Goal: Task Accomplishment & Management: Manage account settings

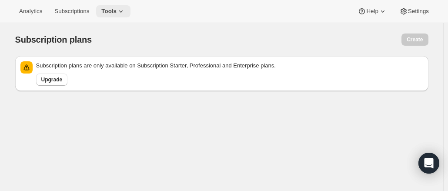
click at [124, 13] on button "Tools" at bounding box center [113, 11] width 34 height 12
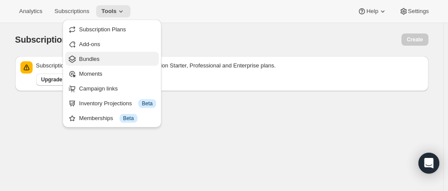
click at [106, 57] on span "Bundles" at bounding box center [117, 59] width 77 height 9
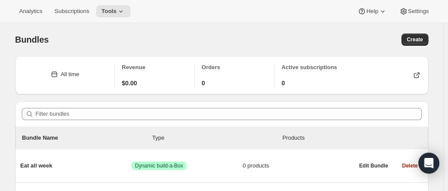
scroll to position [192, 0]
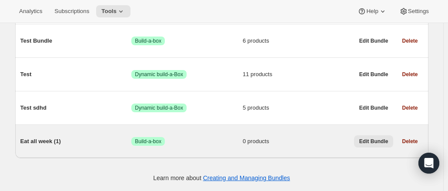
click at [380, 143] on span "Edit Bundle" at bounding box center [374, 141] width 29 height 7
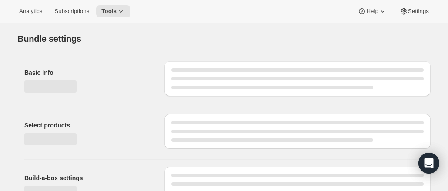
type input "Eat all week (1)"
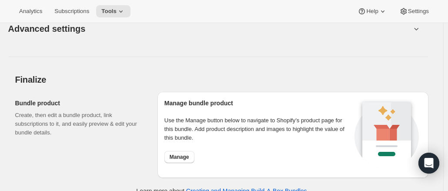
scroll to position [784, 0]
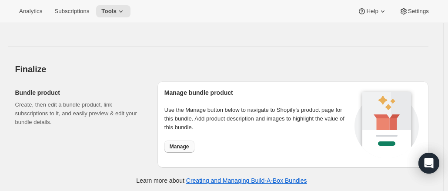
click at [180, 143] on span "Manage" at bounding box center [180, 146] width 20 height 7
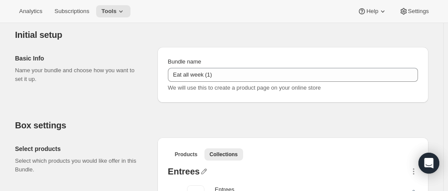
scroll to position [0, 0]
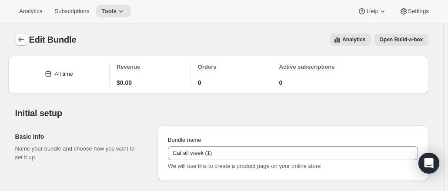
click at [21, 44] on button "Bundles" at bounding box center [21, 40] width 12 height 12
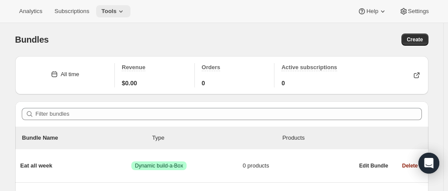
click at [117, 12] on icon at bounding box center [121, 11] width 9 height 9
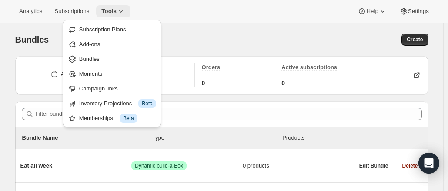
click at [117, 12] on icon at bounding box center [121, 11] width 9 height 9
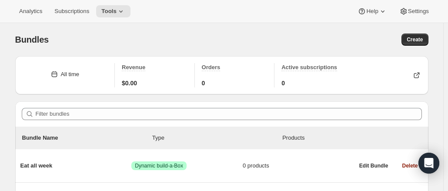
click at [422, 4] on div "Analytics Subscriptions Tools Help Settings" at bounding box center [224, 11] width 448 height 23
click at [421, 8] on span "Settings" at bounding box center [418, 11] width 21 height 7
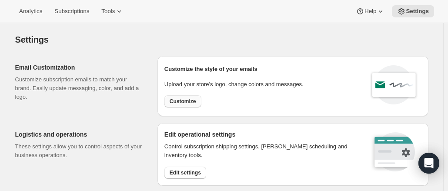
click at [187, 98] on span "Customize" at bounding box center [183, 101] width 27 height 7
select select "subscriptionMessage"
select select "5"
select select "15"
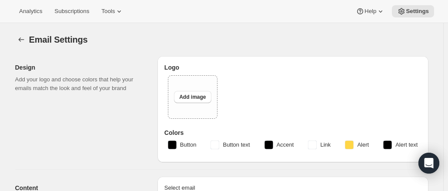
type input "Backyard Buffalo"
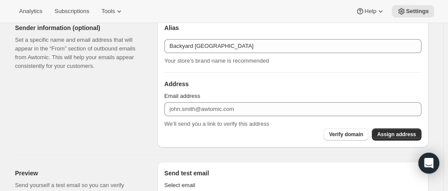
scroll to position [537, 0]
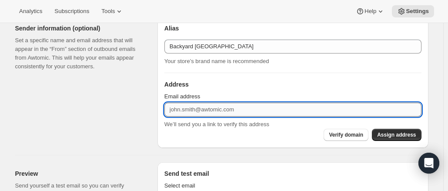
click at [229, 111] on input "Email address" at bounding box center [293, 110] width 257 height 14
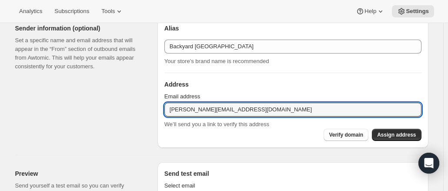
type input "punita@backyardbuffalo.com"
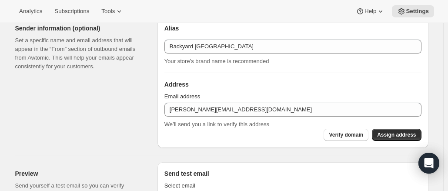
click at [156, 148] on div "Design Add your logo and choose colors that help your emails match the look and…" at bounding box center [218, 85] width 420 height 1147
click at [388, 131] on span "Assign address" at bounding box center [396, 134] width 39 height 7
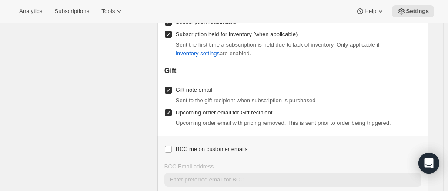
scroll to position [1147, 0]
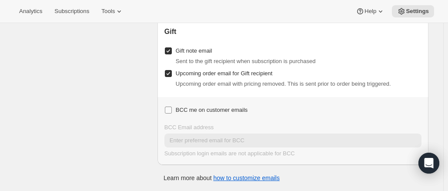
click at [172, 110] on input "BCC me on customer emails" at bounding box center [168, 110] width 7 height 7
checkbox input "true"
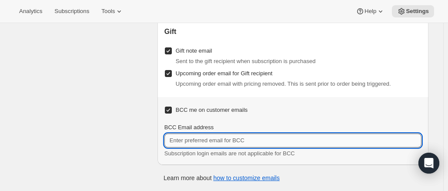
click at [189, 135] on input "BCC Email address" at bounding box center [293, 141] width 257 height 14
type input "admin@backyardbuffalo.com"
click at [355, 174] on div "Learn more about how to customize emails" at bounding box center [222, 178] width 396 height 9
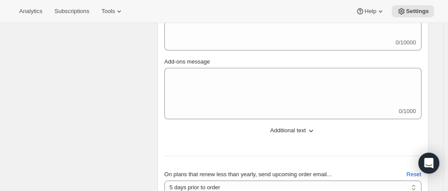
scroll to position [0, 0]
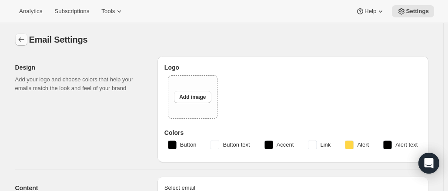
click at [26, 38] on icon "Settings" at bounding box center [21, 39] width 9 height 9
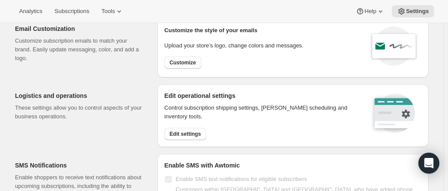
scroll to position [39, 0]
click at [194, 131] on span "Edit settings" at bounding box center [185, 133] width 31 height 7
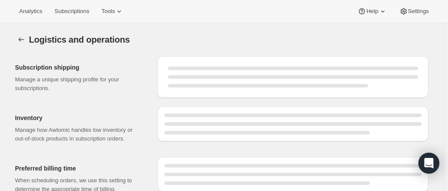
select select "DAY"
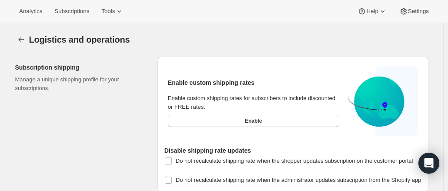
click at [63, 121] on div "Subscription shipping Manage a unique shipping profile for your subscriptions." at bounding box center [82, 124] width 135 height 137
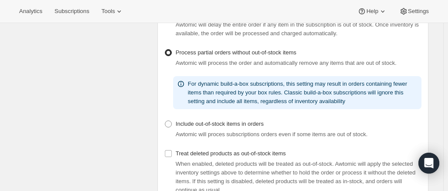
scroll to position [216, 0]
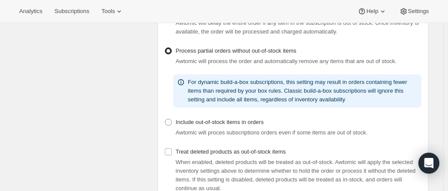
click at [166, 126] on span at bounding box center [169, 122] width 8 height 8
click at [165, 119] on input "Include out-of-stock items in orders" at bounding box center [165, 119] width 0 height 0
radio input "true"
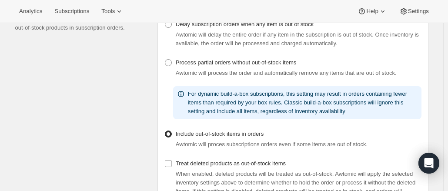
scroll to position [155, 0]
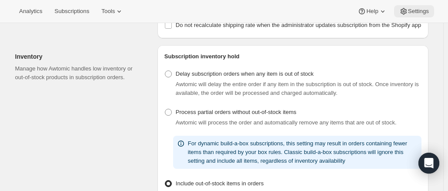
click at [408, 17] on button "Settings" at bounding box center [414, 11] width 40 height 12
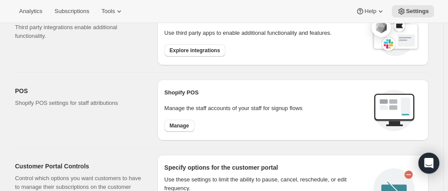
scroll to position [300, 0]
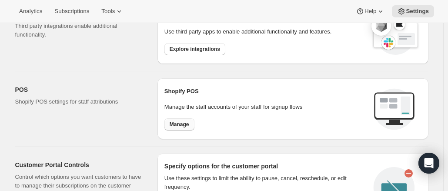
click at [175, 121] on span "Manage" at bounding box center [180, 124] width 20 height 7
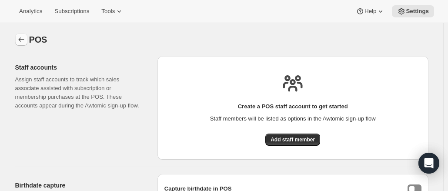
click at [23, 37] on icon "Settings" at bounding box center [21, 39] width 9 height 9
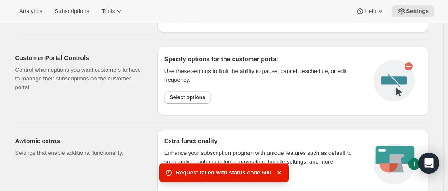
scroll to position [409, 0]
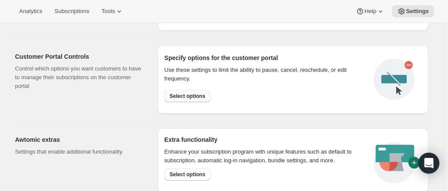
click at [196, 98] on button "Select options" at bounding box center [188, 96] width 46 height 12
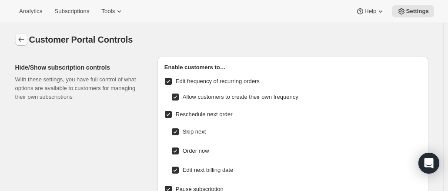
drag, startPoint x: 10, startPoint y: 40, endPoint x: 20, endPoint y: 40, distance: 10.0
click at [20, 40] on icon "Settings" at bounding box center [21, 39] width 9 height 9
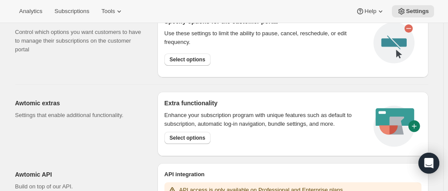
scroll to position [498, 0]
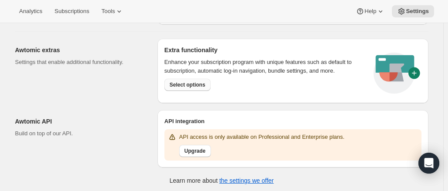
click at [192, 85] on span "Select options" at bounding box center [188, 84] width 36 height 7
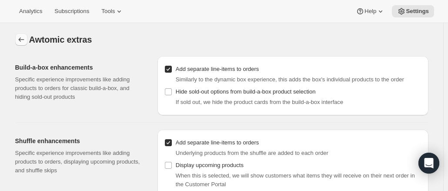
click at [20, 40] on icon "Settings" at bounding box center [21, 39] width 9 height 9
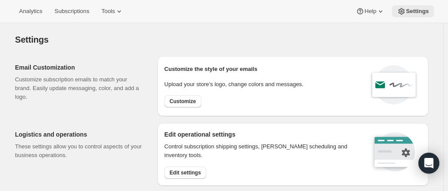
click at [402, 11] on icon at bounding box center [401, 11] width 9 height 9
click at [116, 17] on button "Tools" at bounding box center [112, 11] width 33 height 12
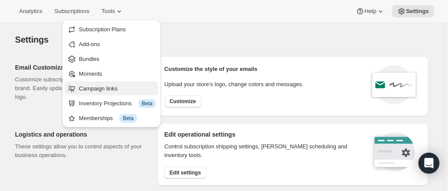
click at [131, 91] on span "Campaign links" at bounding box center [117, 88] width 77 height 9
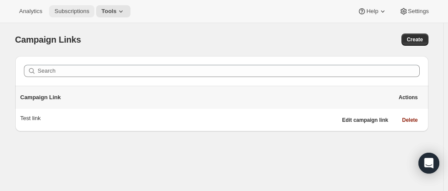
click at [71, 8] on span "Subscriptions" at bounding box center [71, 11] width 35 height 7
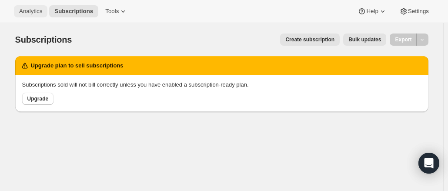
click at [43, 9] on button "Analytics" at bounding box center [31, 11] width 34 height 12
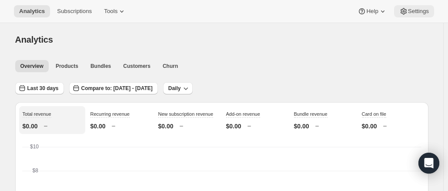
click at [421, 8] on span "Settings" at bounding box center [418, 11] width 21 height 7
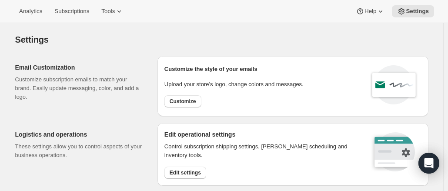
click at [141, 82] on p "Customize subscription emails to match your brand. Easily update messaging, col…" at bounding box center [79, 88] width 128 height 26
click at [35, 12] on span "Analytics" at bounding box center [30, 11] width 23 height 7
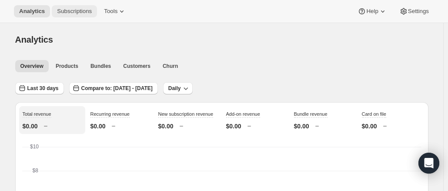
click at [87, 13] on span "Subscriptions" at bounding box center [74, 11] width 35 height 7
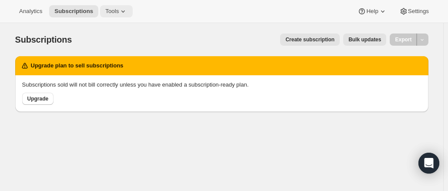
click at [105, 12] on span "Tools" at bounding box center [111, 11] width 13 height 7
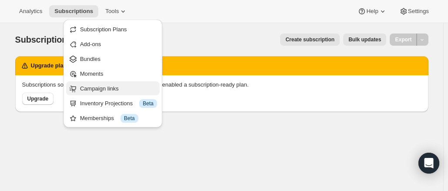
click at [117, 91] on span "Campaign links" at bounding box center [99, 88] width 39 height 7
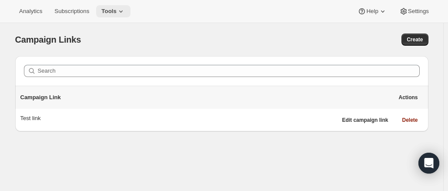
click at [119, 9] on icon at bounding box center [121, 11] width 9 height 9
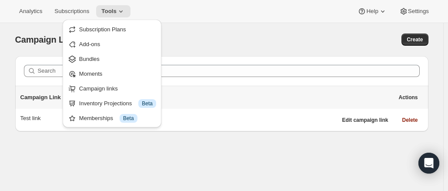
click at [184, 28] on div "Campaign Links. This page is ready Campaign Links Create" at bounding box center [222, 39] width 414 height 33
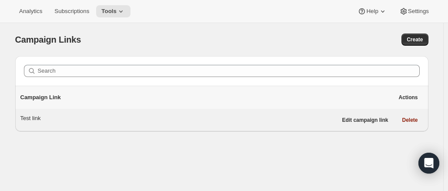
click at [44, 122] on div "Test link" at bounding box center [178, 120] width 317 height 12
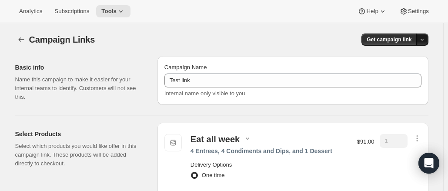
click at [425, 42] on icon "button" at bounding box center [423, 40] width 6 height 6
click at [24, 40] on icon "button" at bounding box center [21, 39] width 9 height 9
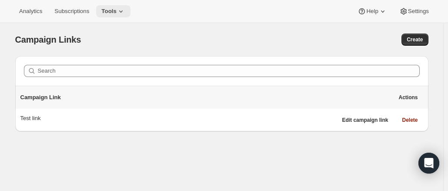
click at [126, 7] on button "Tools" at bounding box center [113, 11] width 34 height 12
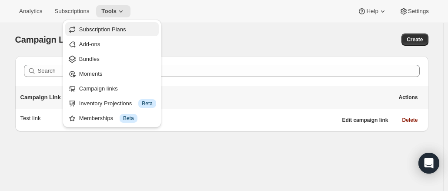
click at [106, 36] on ul "Subscription Plans Add-ons Bundles Moments Campaign links Inventory Projections…" at bounding box center [112, 73] width 94 height 103
click at [109, 28] on span "Subscription Plans" at bounding box center [102, 29] width 47 height 7
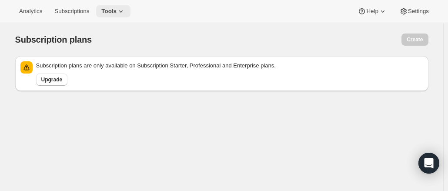
click at [122, 12] on icon at bounding box center [121, 11] width 9 height 9
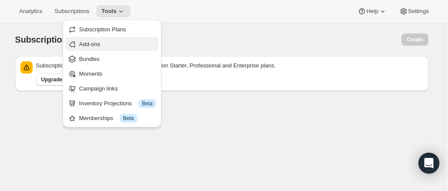
click at [105, 47] on span "Add-ons" at bounding box center [117, 44] width 77 height 9
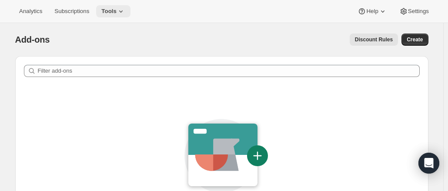
click at [119, 11] on icon at bounding box center [121, 11] width 9 height 9
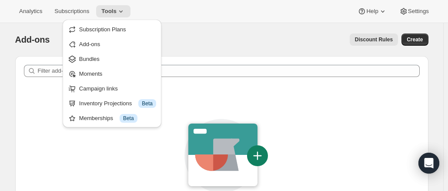
click at [188, 34] on div "Discount Rules" at bounding box center [229, 40] width 338 height 12
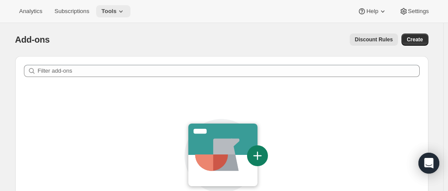
click at [118, 9] on icon at bounding box center [121, 11] width 9 height 9
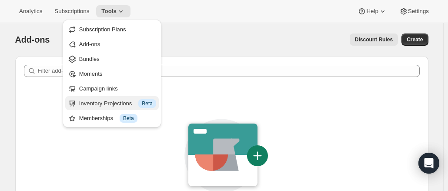
click at [112, 102] on div "Inventory Projections Info Beta" at bounding box center [117, 103] width 77 height 9
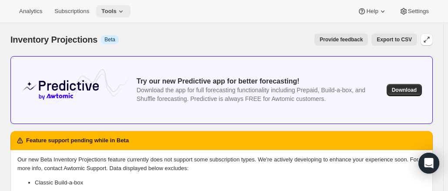
scroll to position [0, 0]
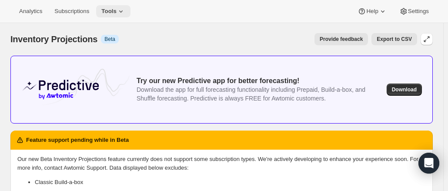
click at [118, 10] on icon at bounding box center [121, 11] width 9 height 9
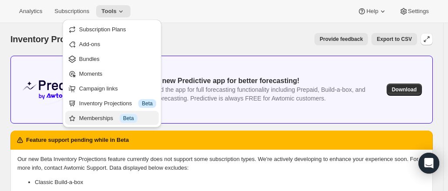
click at [98, 124] on button "Memberships Info Beta" at bounding box center [112, 118] width 94 height 14
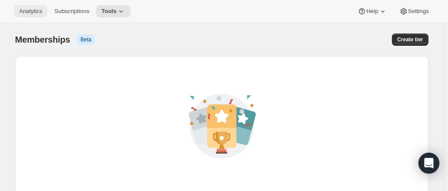
click at [39, 13] on span "Analytics" at bounding box center [30, 11] width 23 height 7
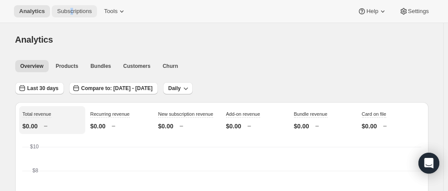
click at [72, 17] on div "Analytics Subscriptions Tools Help Settings" at bounding box center [224, 11] width 448 height 23
click at [72, 17] on button "Subscriptions" at bounding box center [74, 11] width 45 height 12
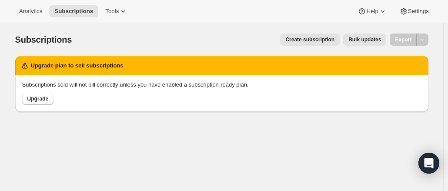
click at [170, 40] on div "Create subscription Bulk updates" at bounding box center [234, 40] width 304 height 12
click at [424, 8] on span "Settings" at bounding box center [418, 11] width 21 height 7
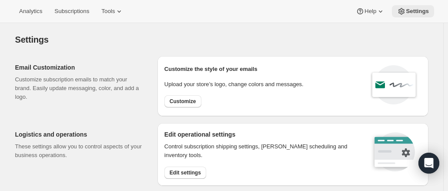
checkbox input "true"
click at [196, 104] on span "Customize" at bounding box center [183, 101] width 27 height 7
select select "subscriptionMessage"
select select "5"
select select "15"
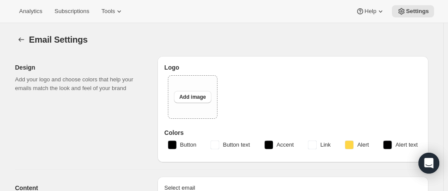
type input "Backyard Buffalo"
type input "admin@backyardbuffalo.com"
checkbox input "true"
click at [26, 40] on icon "Settings" at bounding box center [21, 39] width 9 height 9
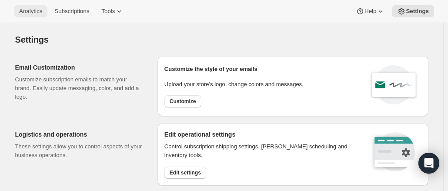
click at [34, 13] on span "Analytics" at bounding box center [30, 11] width 23 height 7
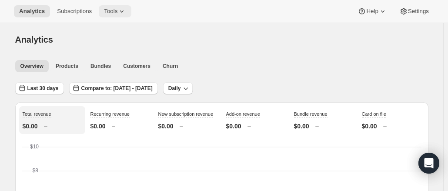
click at [106, 11] on span "Tools" at bounding box center [110, 11] width 13 height 7
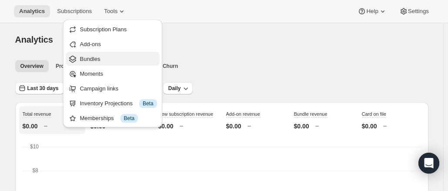
click at [98, 61] on span "Bundles" at bounding box center [90, 59] width 20 height 7
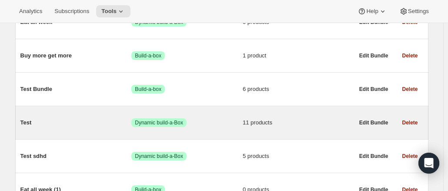
scroll to position [192, 0]
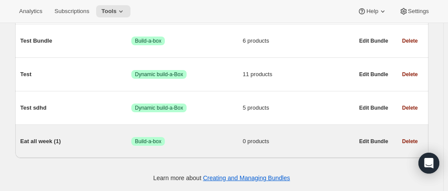
click at [85, 138] on span "Eat all week (1)" at bounding box center [75, 141] width 111 height 9
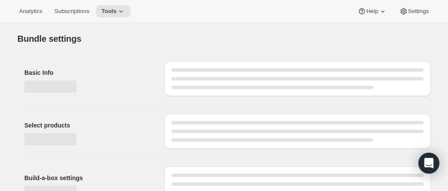
type input "Eat all week (1)"
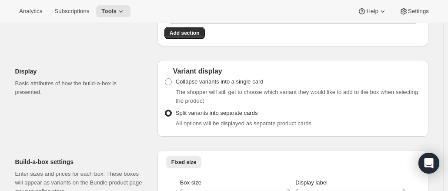
scroll to position [397, 0]
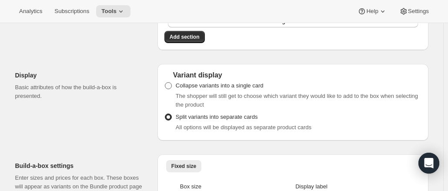
click at [170, 83] on span at bounding box center [168, 85] width 7 height 7
click at [165, 83] on input "Collapse variants into a single card" at bounding box center [165, 82] width 0 height 0
radio input "true"
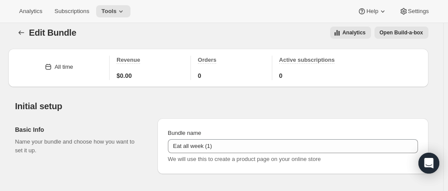
scroll to position [0, 0]
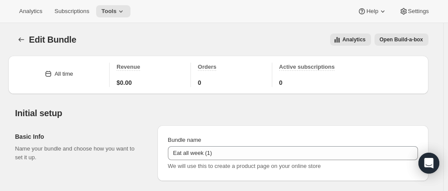
click at [401, 34] on button "Open Build-a-box" at bounding box center [402, 40] width 54 height 12
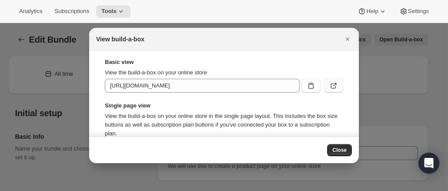
click at [330, 92] on button ":rmm:" at bounding box center [333, 86] width 19 height 14
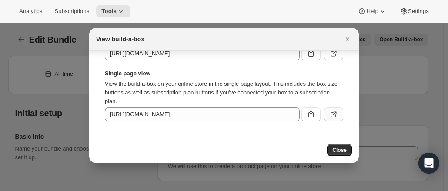
click at [333, 114] on icon ":rmm:" at bounding box center [334, 113] width 3 height 3
click at [336, 152] on span "Close" at bounding box center [340, 150] width 14 height 7
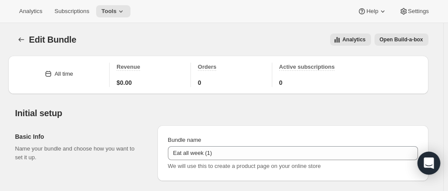
click at [427, 160] on icon "Open Intercom Messenger" at bounding box center [429, 163] width 10 height 11
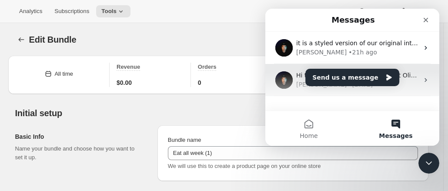
scroll to position [20, 0]
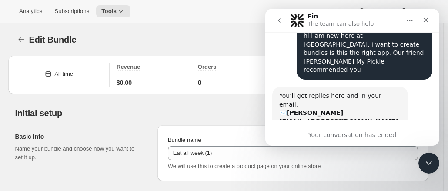
scroll to position [0, 0]
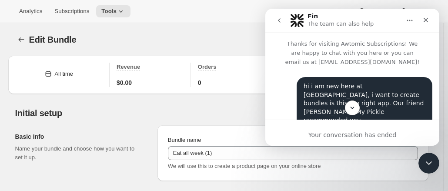
click at [281, 21] on icon "go back" at bounding box center [279, 20] width 7 height 7
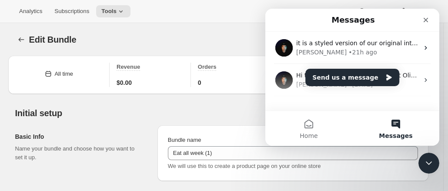
click at [352, 53] on div "Adrian • 21h ago" at bounding box center [357, 52] width 123 height 9
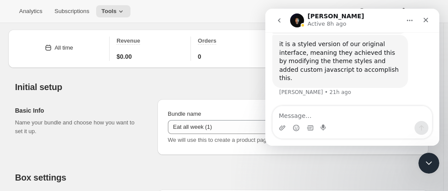
scroll to position [648, 0]
click at [280, 25] on button "go back" at bounding box center [279, 20] width 17 height 17
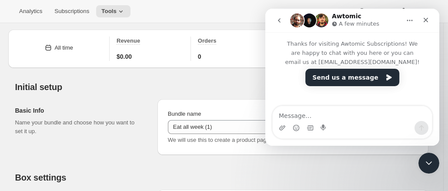
scroll to position [0, 0]
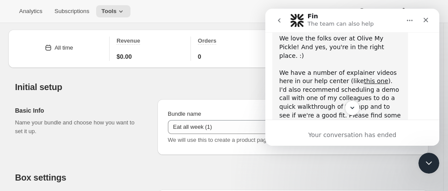
scroll to position [244, 0]
click at [364, 77] on link "this one" at bounding box center [376, 80] width 24 height 7
click at [424, 156] on div "Close Intercom Messenger" at bounding box center [427, 161] width 21 height 21
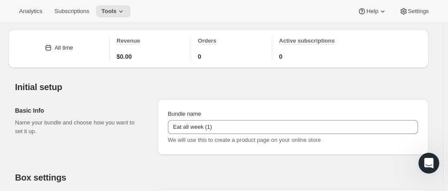
scroll to position [0, 0]
click at [132, 147] on div "Basic Info Name your bundle and choose how you want to set it up." at bounding box center [82, 127] width 135 height 56
click at [130, 119] on p "Name your bundle and choose how you want to set it up." at bounding box center [79, 126] width 128 height 17
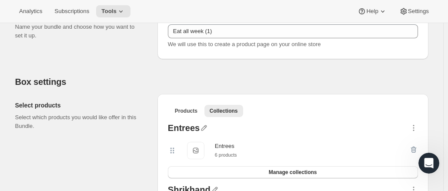
scroll to position [236, 0]
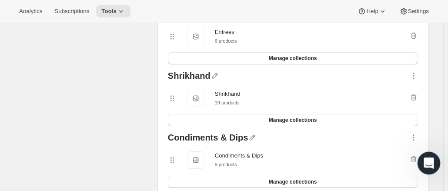
click at [431, 159] on icon "Open Intercom Messenger" at bounding box center [428, 162] width 14 height 14
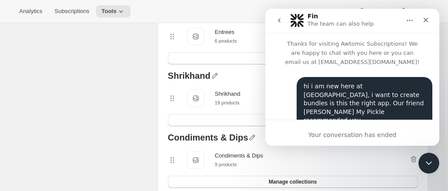
scroll to position [196, 0]
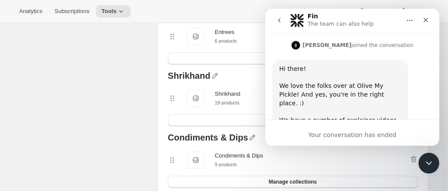
click at [364, 125] on link "this one" at bounding box center [376, 128] width 24 height 7
click at [417, 159] on html at bounding box center [427, 161] width 21 height 21
click at [435, 164] on div "Close Intercom Messenger" at bounding box center [427, 161] width 21 height 21
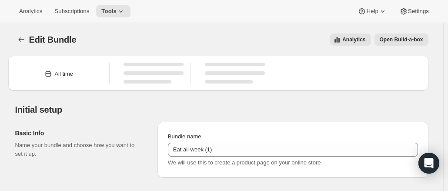
type input "Eat all week (1)"
radio input "true"
